Goal: Check status

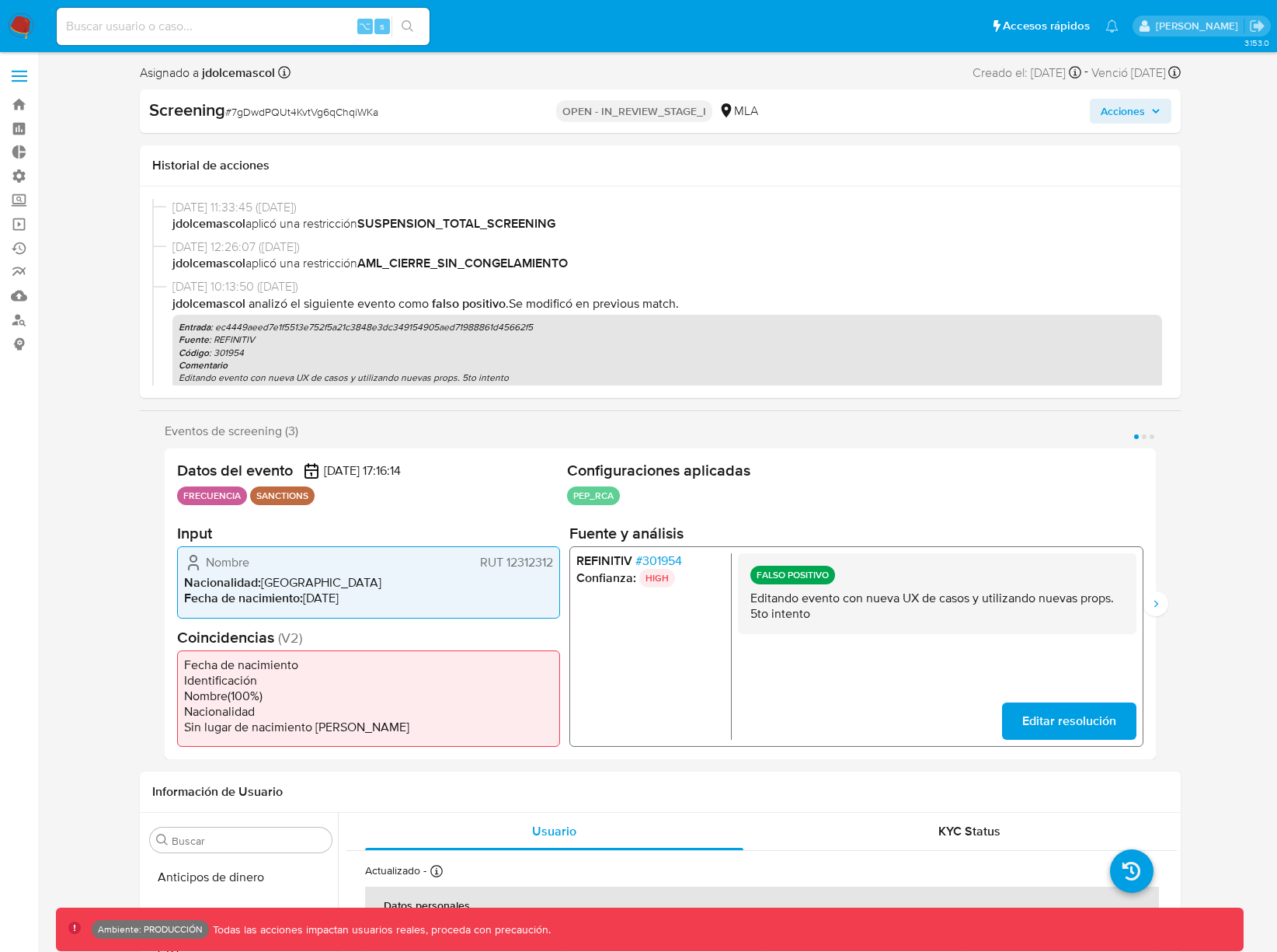
select select "10"
drag, startPoint x: 583, startPoint y: 113, endPoint x: 705, endPoint y: 144, distance: 125.9
click at [708, 114] on p "OPEN - IN_REVIEW_STAGE_I" at bounding box center [634, 111] width 156 height 22
copy p "OPEN - IN_REVIEW_STAGE_I"
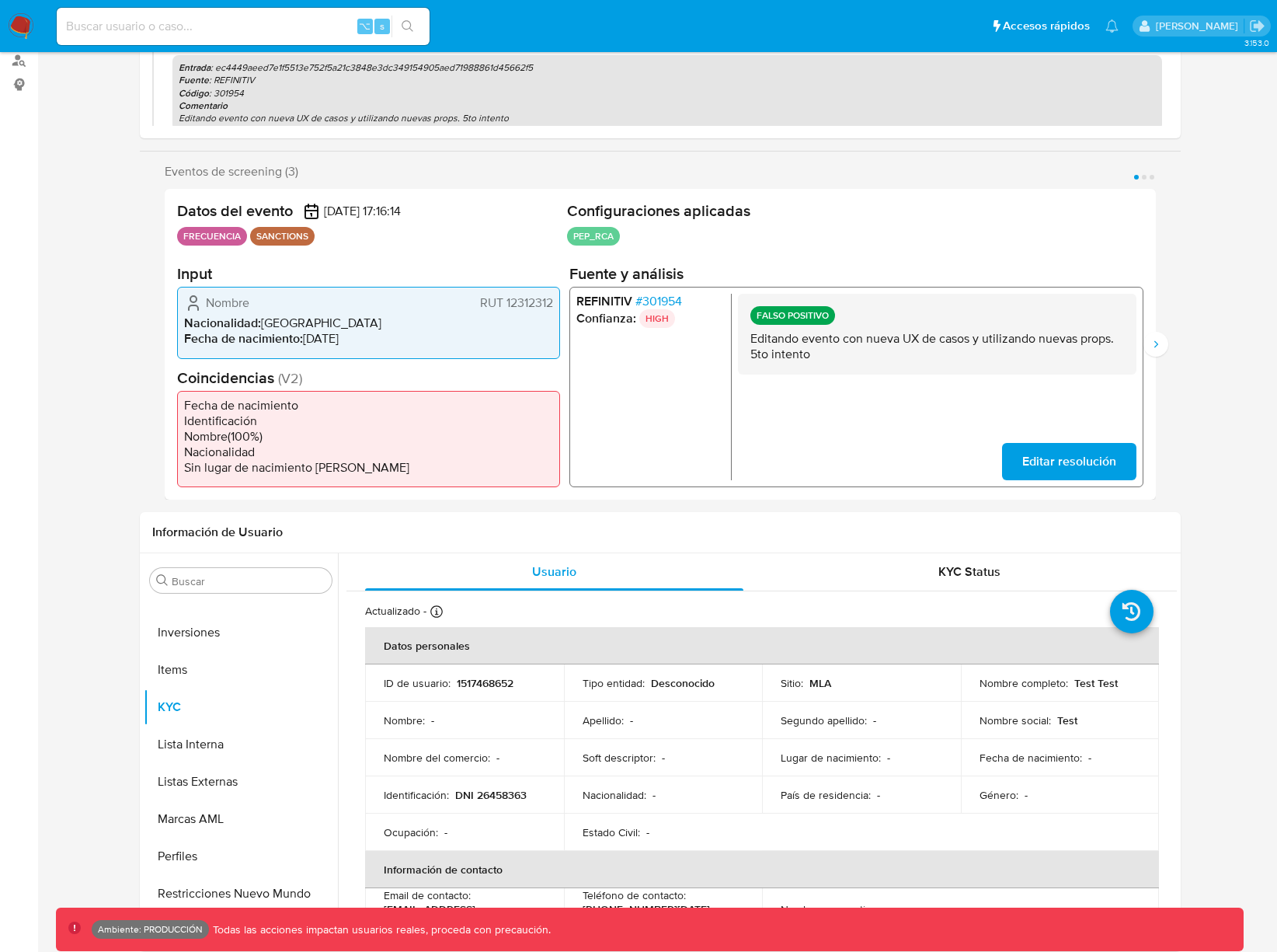
scroll to position [0, 0]
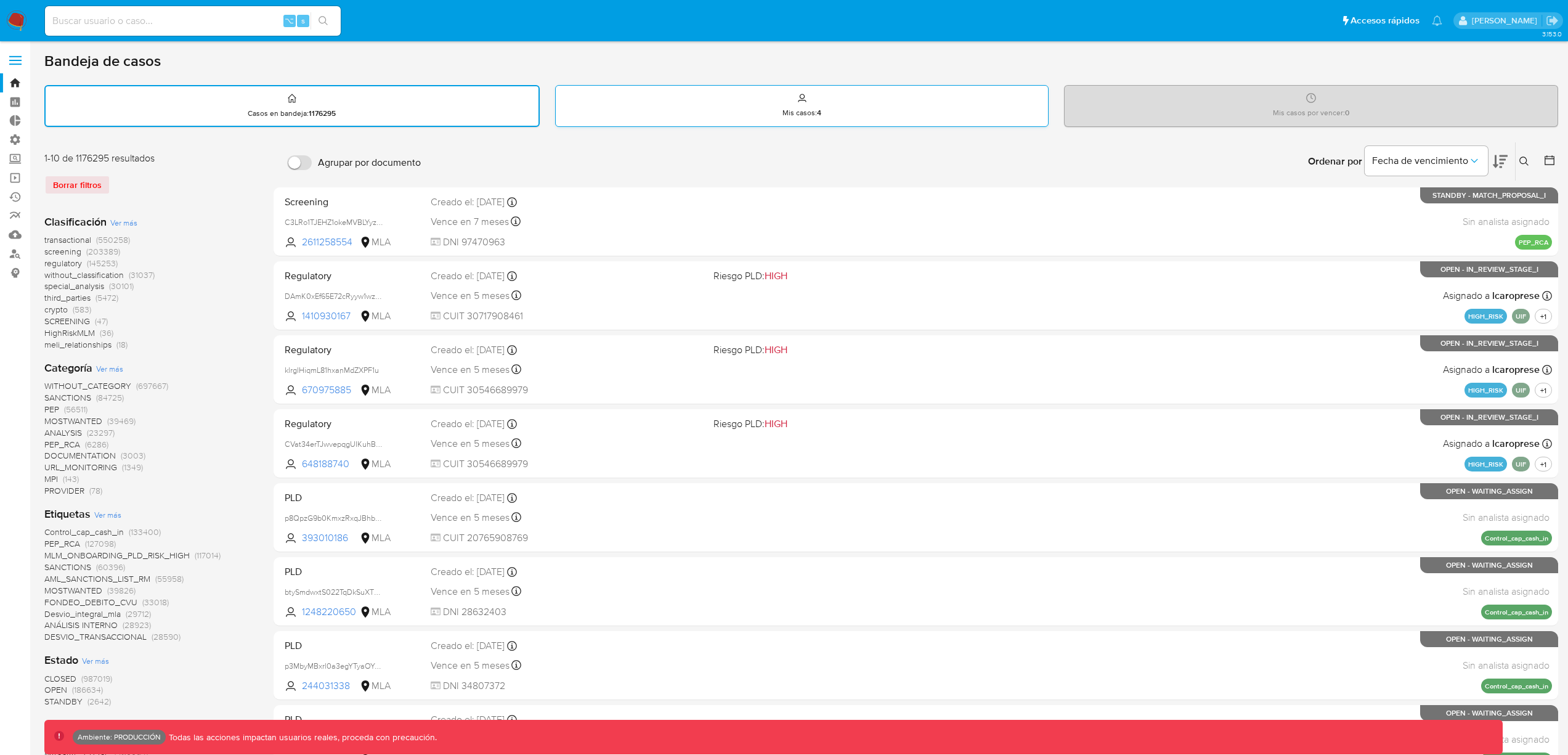
click at [641, 104] on div "Mis casos : 4" at bounding box center [802, 105] width 493 height 39
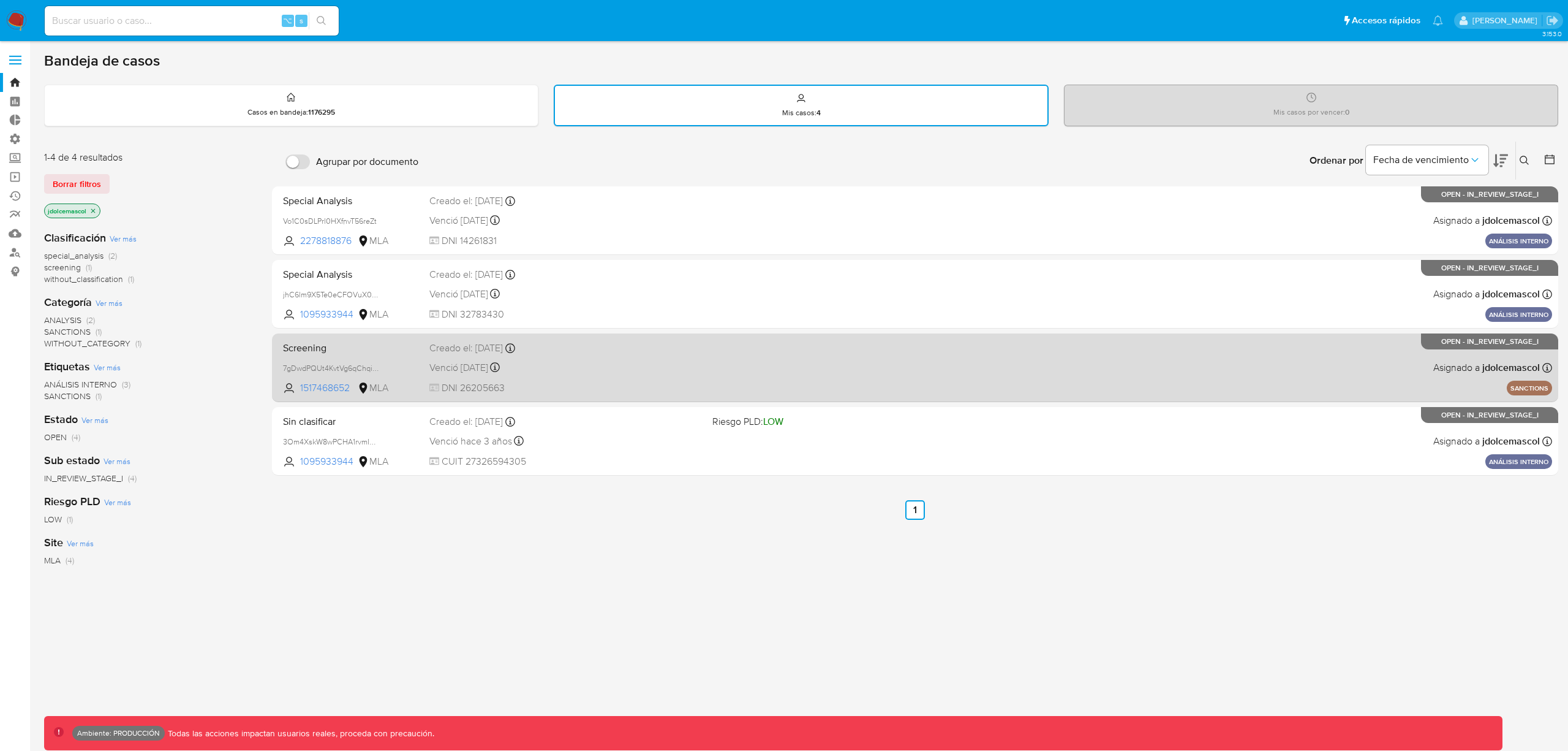
drag, startPoint x: 743, startPoint y: 536, endPoint x: 579, endPoint y: 401, distance: 212.4
click at [743, 535] on div "Agrupar por documento Ordenar por Fecha de vencimiento No es posible ordenar lo…" at bounding box center [915, 418] width 1286 height 555
click at [758, 374] on div "Screening 7gDwdPQUt4KvtVg6qChqiWKa 1517468652 MLA Creado el: 10/05/2024 Creado …" at bounding box center [915, 367] width 1274 height 62
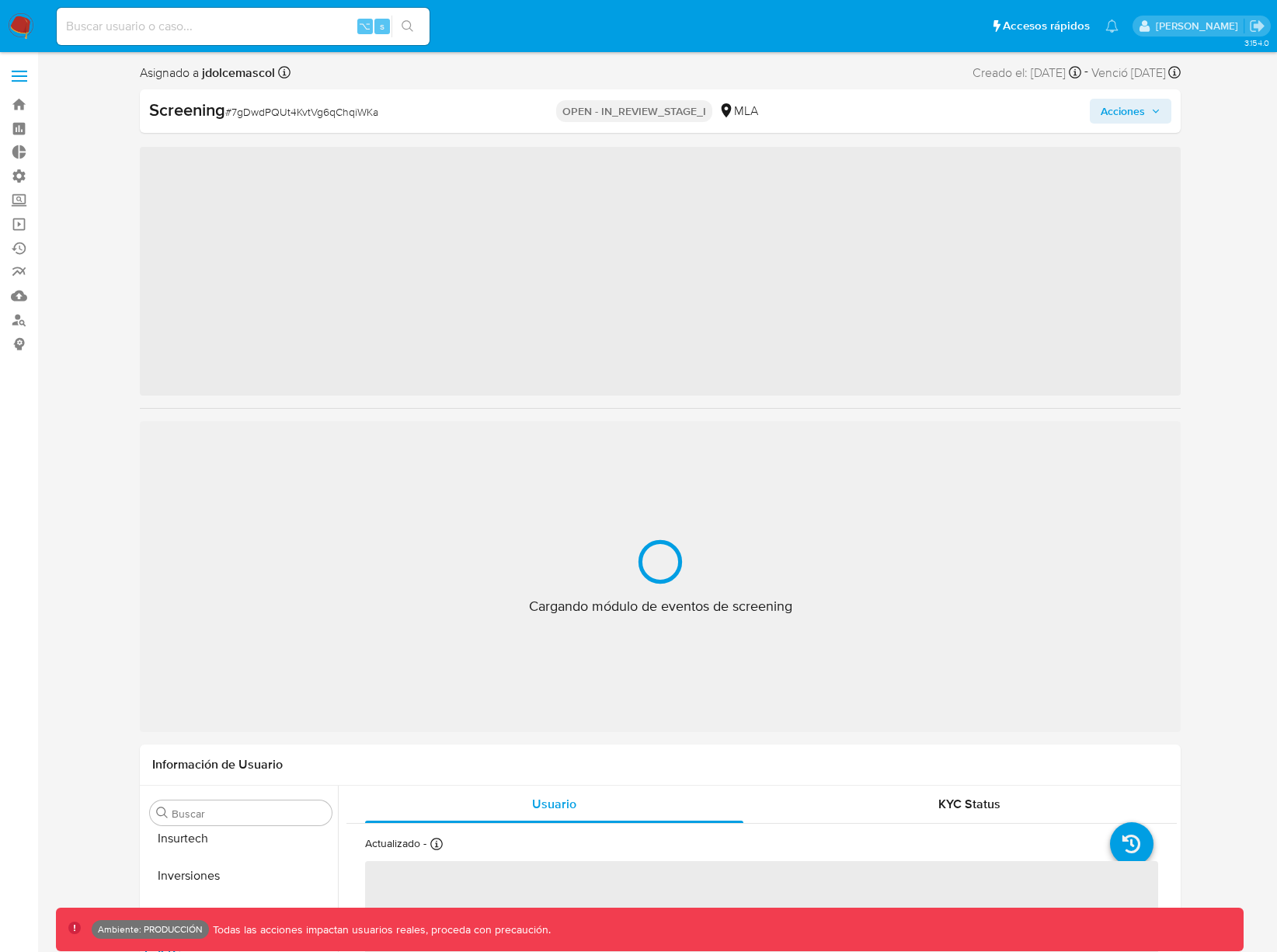
scroll to position [731, 0]
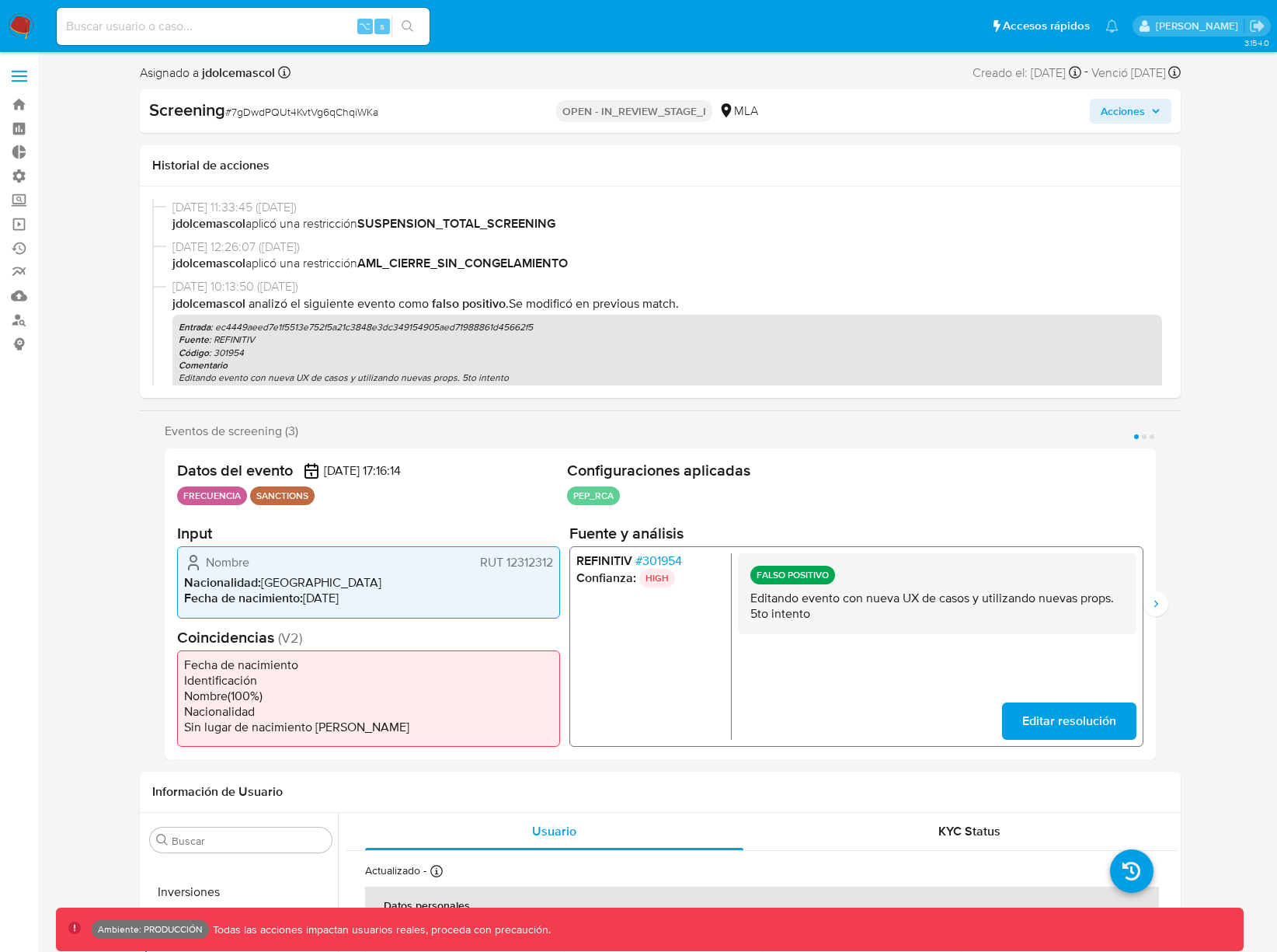
select select "10"
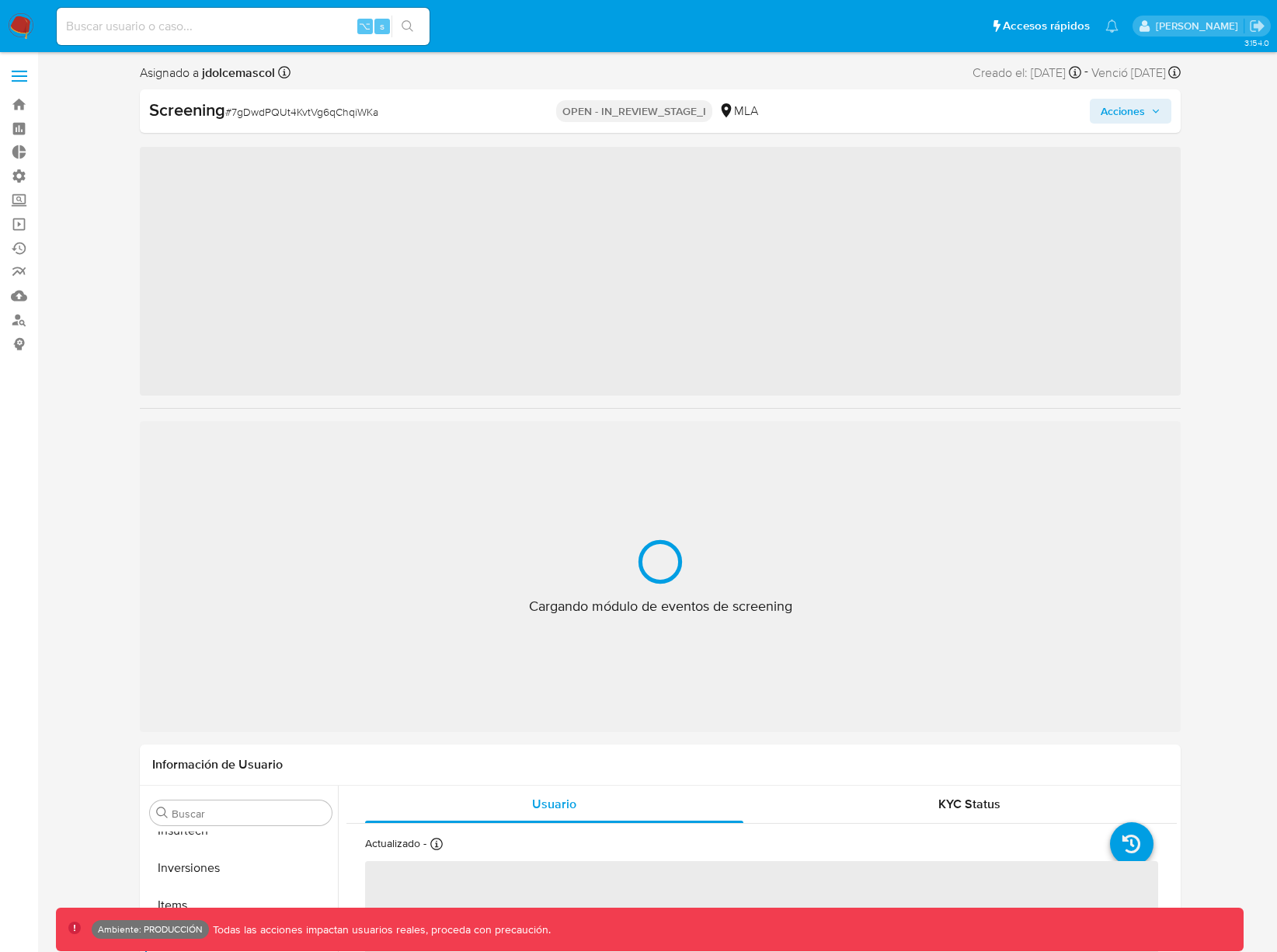
scroll to position [731, 0]
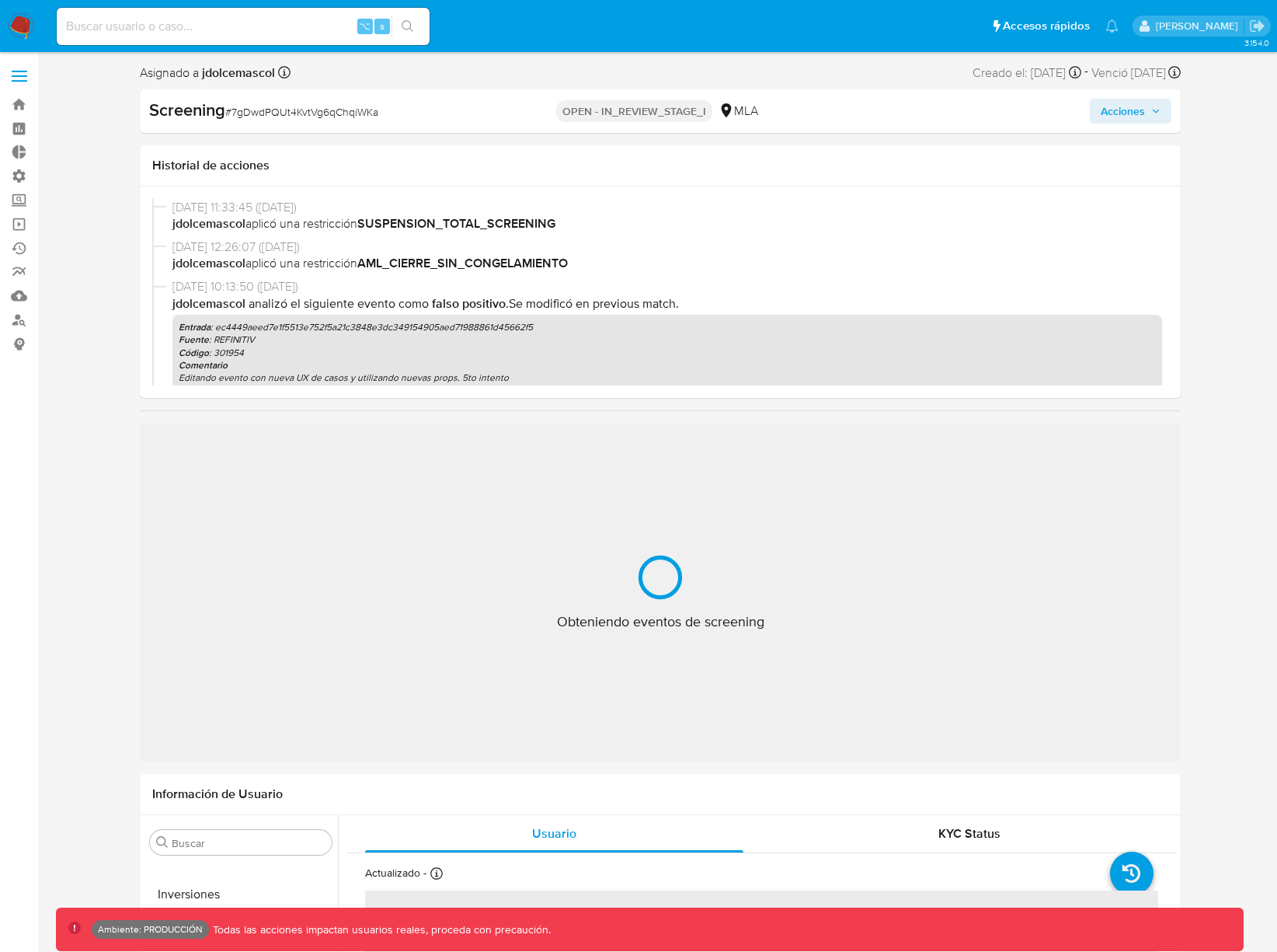
select select "10"
